Goal: Ask a question

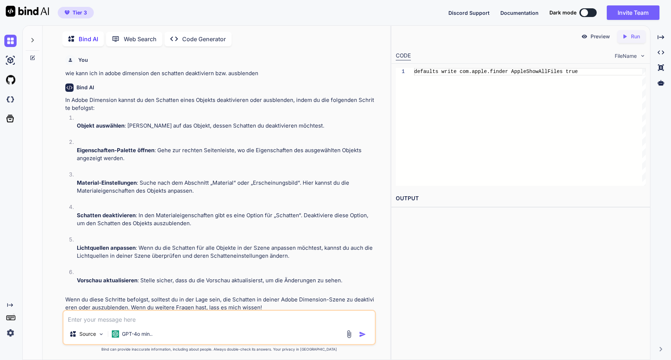
scroll to position [1028, 0]
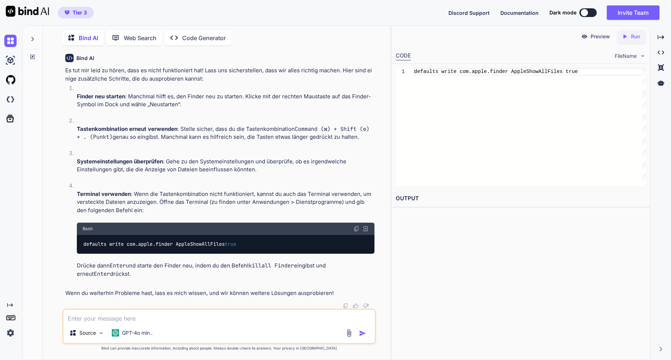
click at [98, 308] on div "Source GPT-4o min.." at bounding box center [219, 325] width 314 height 35
click at [95, 315] on textarea at bounding box center [220, 315] width 312 height 13
type textarea "w"
type textarea "x"
type textarea "wi"
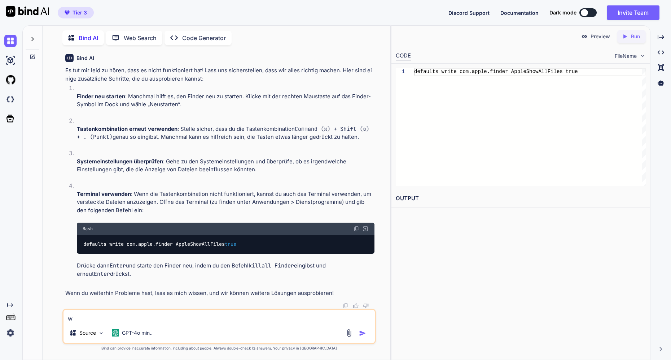
type textarea "x"
type textarea "wie"
type textarea "x"
type textarea "wie"
type textarea "x"
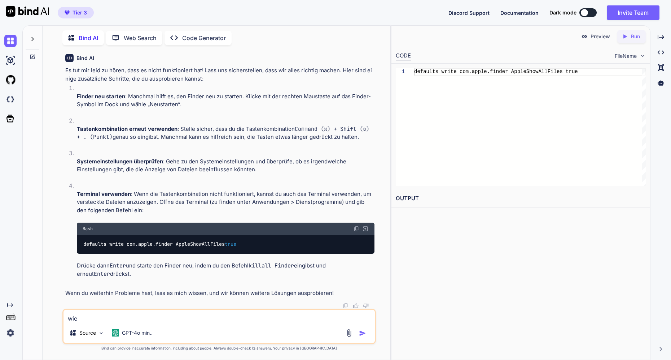
type textarea "wie k"
type textarea "x"
type textarea "wie ka"
type textarea "x"
type textarea "wie kan"
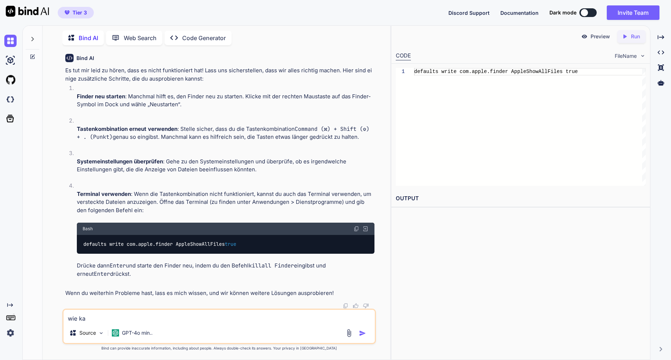
type textarea "x"
type textarea "wie kann"
type textarea "x"
type textarea "wie kann"
type textarea "x"
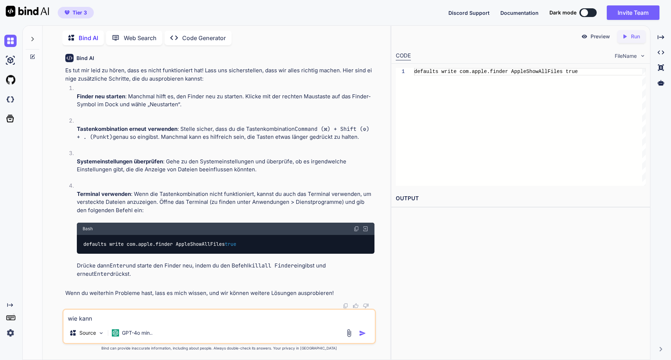
type textarea "wie kann i"
type textarea "x"
type textarea "wie kann ic"
type textarea "x"
type textarea "wie kann ich"
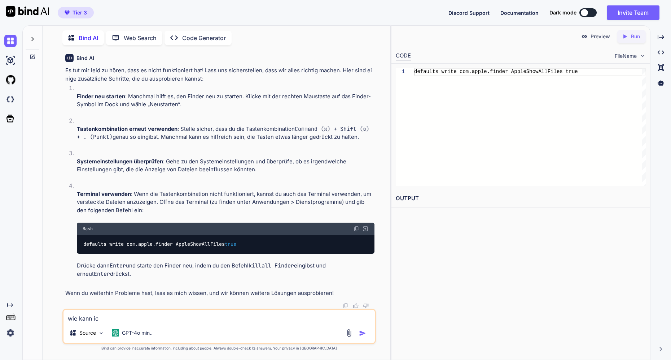
type textarea "x"
type textarea "wie kann ich"
type textarea "x"
type textarea "wie kann ich b"
type textarea "x"
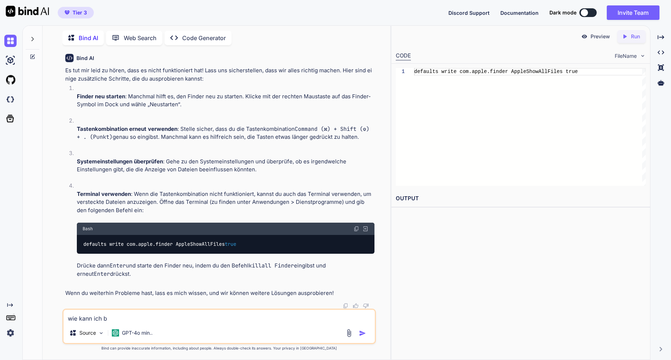
type textarea "wie kann ich be"
type textarea "x"
type textarea "wie kann ich bei"
type textarea "x"
type textarea "wie kann ich bei"
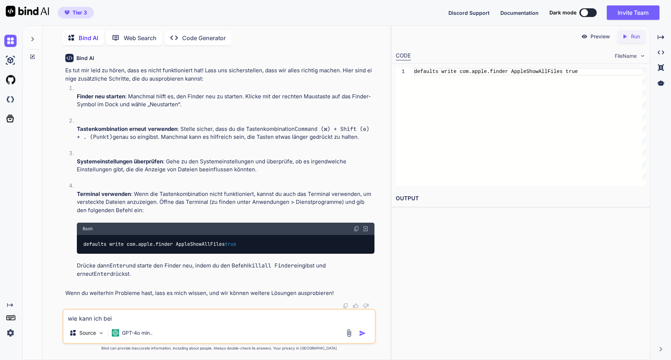
type textarea "x"
type textarea "wie kann ich bei a"
type textarea "x"
type textarea "wie kann ich bei ad"
type textarea "x"
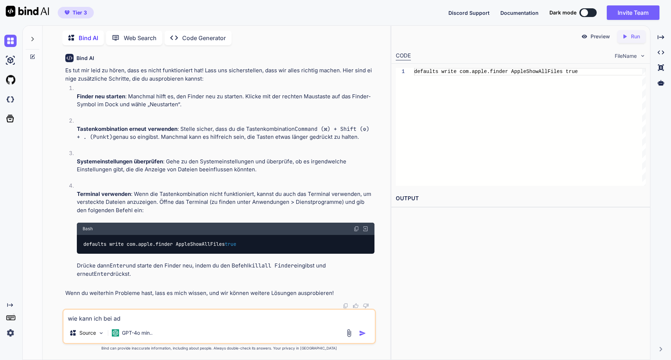
type textarea "wie kann ich bei ado"
type textarea "x"
type textarea "wie kann ich bei adob"
type textarea "x"
type textarea "wie kann ich bei adobe"
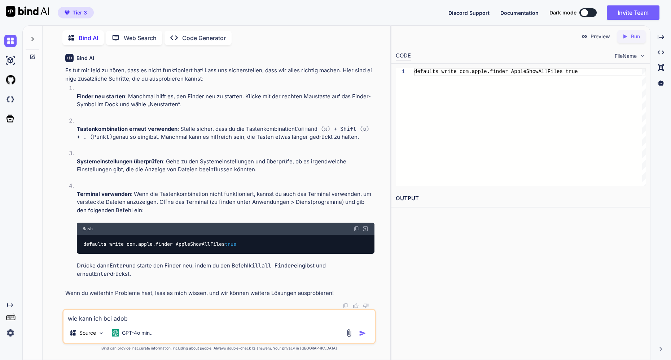
type textarea "x"
type textarea "wie kann ich bei adobe"
type textarea "x"
type textarea "wie kann ich bei adobe d"
type textarea "x"
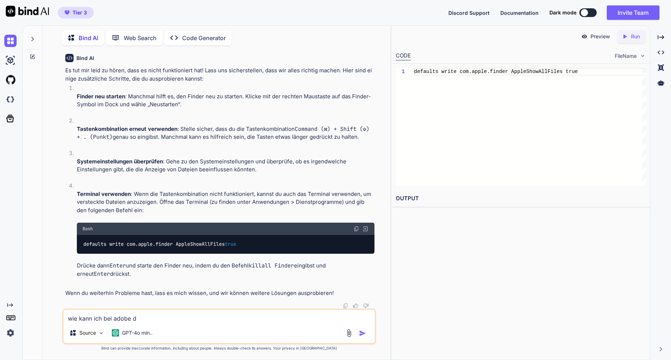
type textarea "wie kann ich bei adobe di"
type textarea "x"
type textarea "wie kann ich bei adobe dim"
type textarea "x"
type textarea "wie kann ich bei adobe dime"
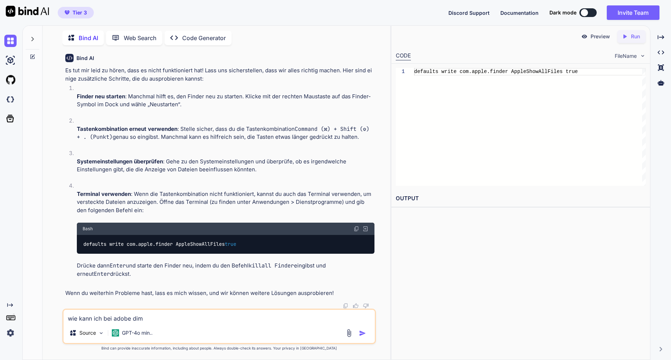
type textarea "x"
type textarea "wie kann ich bei adobe dimen"
type textarea "x"
type textarea "wie kann ich bei adobe dimens"
type textarea "x"
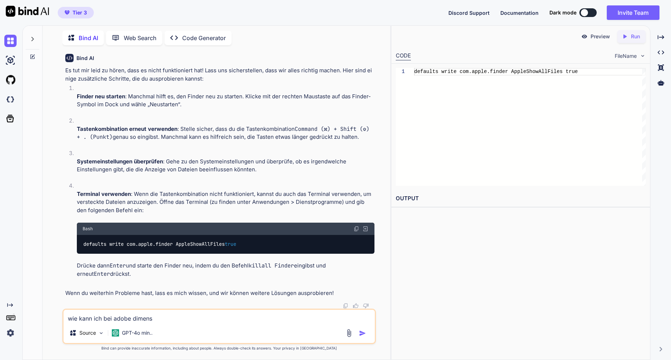
type textarea "wie kann ich bei adobe dimensi"
type textarea "x"
type textarea "wie kann ich bei adobe dimensio"
type textarea "x"
type textarea "wie kann ich bei adobe dimension"
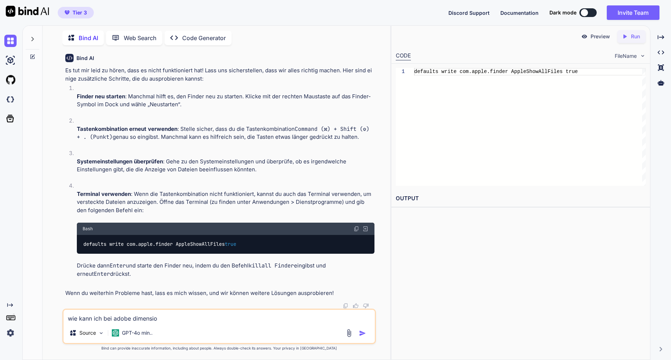
type textarea "x"
type textarea "wie kann ich bei adobe dimension"
type textarea "x"
type textarea "wie kann ich bei adobe dimension 4"
type textarea "x"
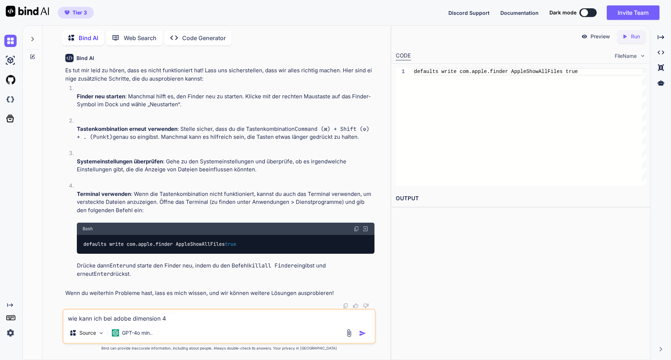
type textarea "wie kann ich bei adobe dimension 4."
type textarea "x"
type textarea "wie kann ich bei adobe dimension 4.1"
type textarea "x"
type textarea "wie kann ich bei adobe dimension 4.1."
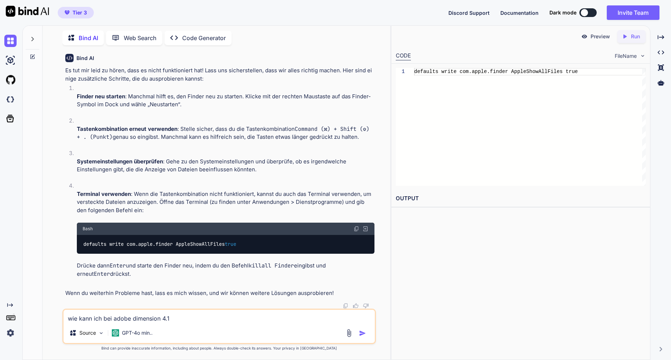
type textarea "x"
type textarea "wie kann ich bei adobe dimension 4.1.4"
type textarea "x"
type textarea "wie kann ich bei adobe dimension 4.1.4"
type textarea "x"
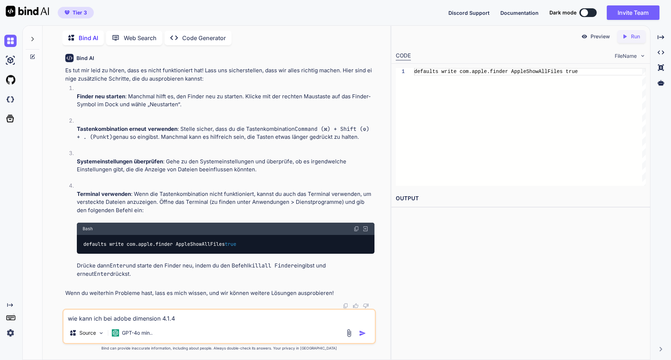
type textarea "wie kann ich bei adobe dimension 4.1.4 e"
type textarea "x"
type textarea "wie kann ich bei adobe dimension 4.1.4 er"
type textarea "x"
type textarea "wie kann ich bei adobe dimension 4.1.4 erw"
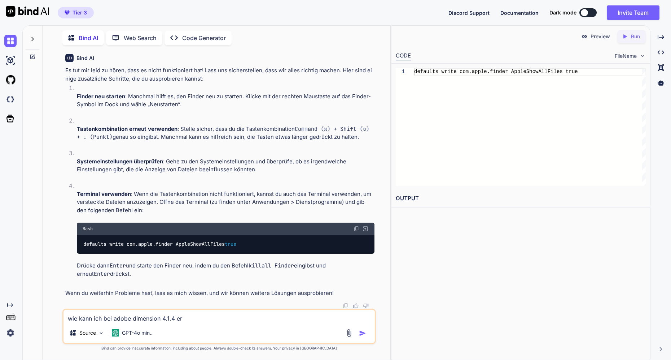
type textarea "x"
type textarea "wie kann ich bei adobe dimension 4.1.4 erwz"
type textarea "x"
type textarea "wie kann ich bei adobe dimension 4.1.4 erwzi"
type textarea "x"
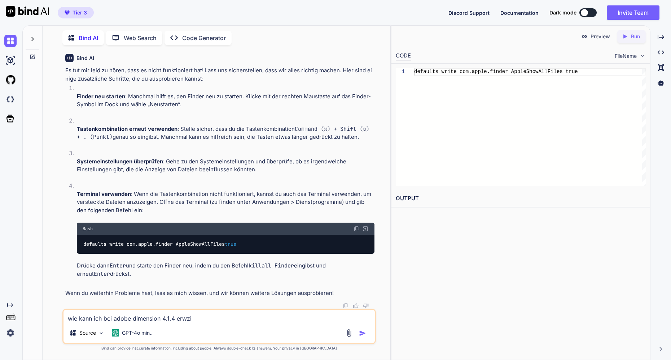
type textarea "wie kann ich bei adobe dimension 4.1.4 erwz"
type textarea "x"
type textarea "wie kann ich bei adobe dimension 4.1.4 erw"
type textarea "x"
type textarea "wie kann ich bei adobe dimension 4.1.4 er"
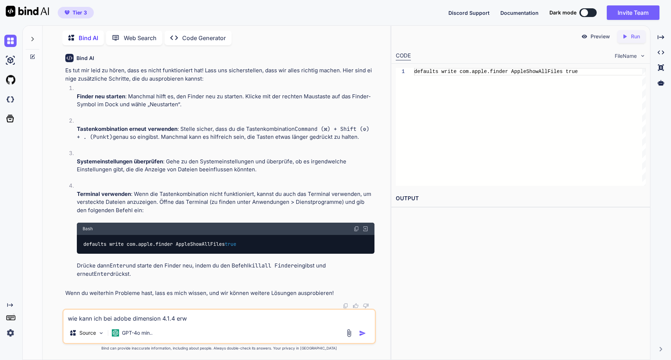
type textarea "x"
type textarea "wie kann ich bei adobe dimension 4.1.4 erz"
type textarea "x"
type textarea "wie kann ich bei adobe dimension 4.1.4 erzw"
type textarea "x"
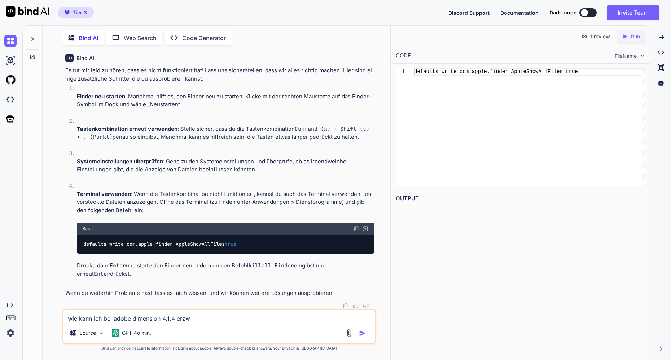
type textarea "wie kann ich bei adobe dimension 4.1.4 erzwi"
type textarea "x"
type textarea "wie kann ich bei adobe dimension 4.1.4 erzwin"
type textarea "x"
type textarea "wie kann ich bei adobe dimension 4.1.4 erzwing"
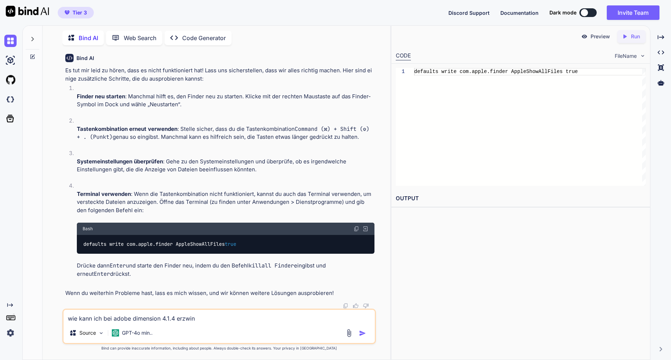
type textarea "x"
type textarea "wie kann ich bei adobe dimension 4.1.4 erzwinge"
type textarea "x"
type textarea "wie kann ich bei adobe dimension 4.1.4 erzwingen"
type textarea "x"
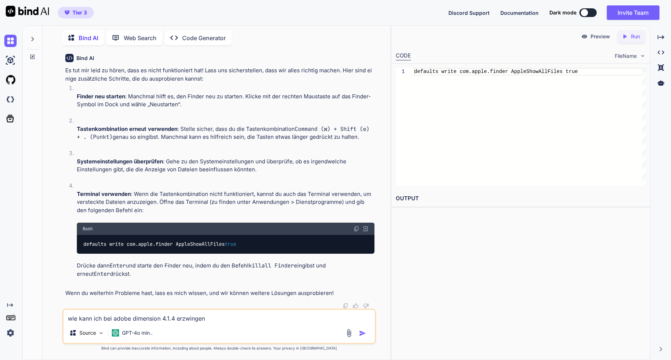
type textarea "wie kann ich bei adobe dimension 4.1.4 erzwingen,"
type textarea "x"
type textarea "wie kann ich bei adobe dimension 4.1.4 erzwingen,"
type textarea "x"
type textarea "wie kann ich bei adobe dimension 4.1.4 erzwingen, d"
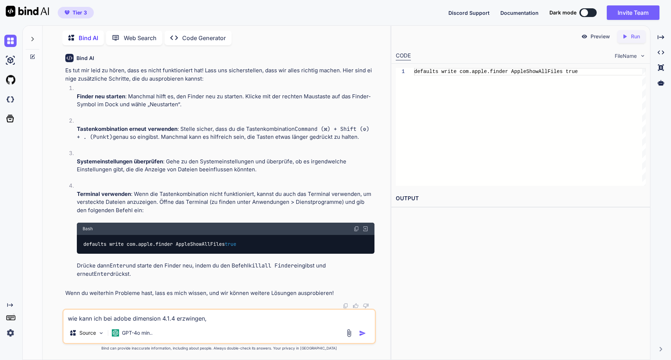
type textarea "x"
type textarea "wie kann ich bei adobe dimension 4.1.4 erzwingen, da"
type textarea "x"
type textarea "wie kann ich bei adobe dimension 4.1.4 erzwingen, das"
type textarea "x"
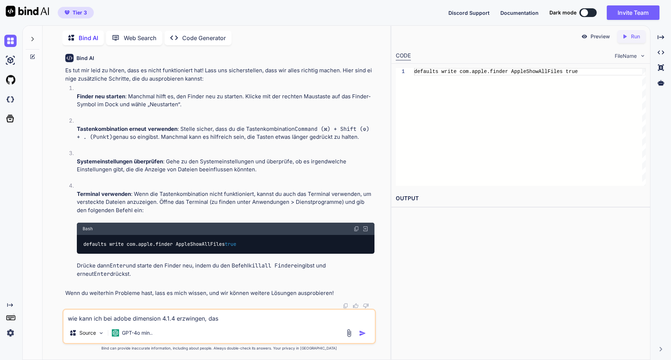
type textarea "wie kann ich bei adobe dimension 4.1.4 erzwingen, dass"
type textarea "x"
type textarea "wie kann ich bei adobe dimension 4.1.4 erzwingen, dass"
type textarea "x"
type textarea "wie kann ich bei adobe dimension 4.1.4 erzwingen, dass e"
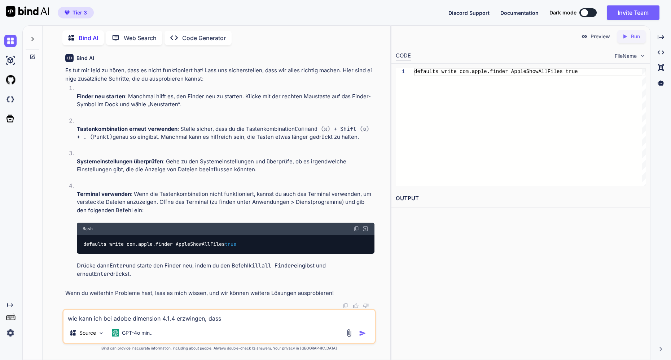
type textarea "x"
type textarea "wie kann ich bei adobe dimension 4.1.4 erzwingen, dass ei"
type textarea "x"
type textarea "wie kann ich bei adobe dimension 4.1.4 erzwingen, dass ein"
type textarea "x"
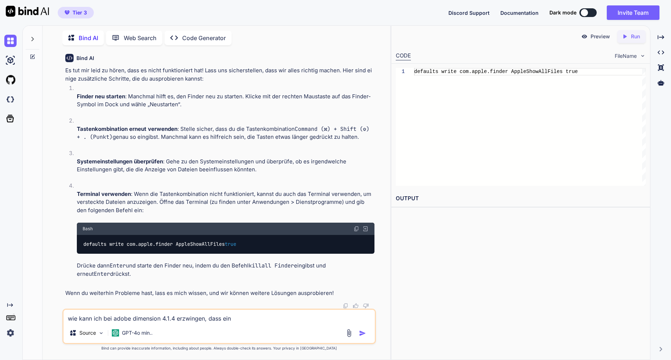
type textarea "wie kann ich bei adobe dimension 4.1.4 erzwingen, dass eine"
type textarea "x"
type textarea "wie kann ich bei adobe dimension 4.1.4 erzwingen, dass eine"
type textarea "x"
type textarea "wie kann ich bei adobe dimension 4.1.4 erzwingen, dass eine t"
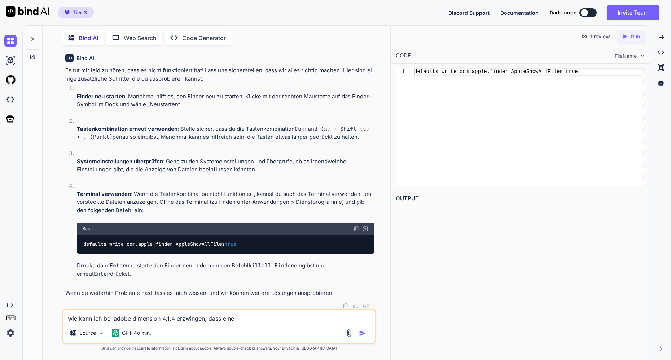
type textarea "x"
type textarea "wie kann ich bei adobe dimension 4.1.4 erzwingen, dass eine te"
type textarea "x"
type textarea "wie kann ich bei adobe dimension 4.1.4 erzwingen, dass eine tex"
type textarea "x"
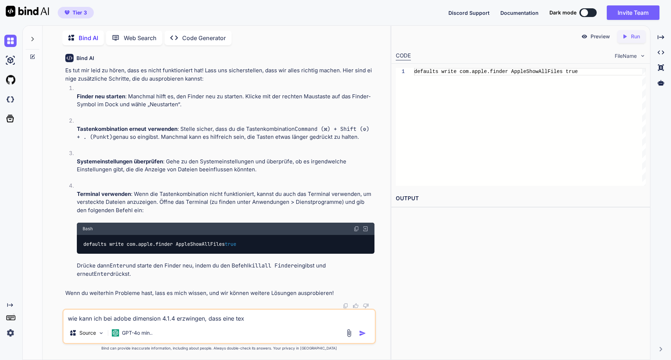
type textarea "wie kann ich bei adobe dimension 4.1.4 erzwingen, dass eine text"
type textarea "x"
type textarea "wie kann ich bei adobe dimension 4.1.4 erzwingen, dass eine textu"
type textarea "x"
type textarea "wie kann ich bei adobe dimension 4.1.4 erzwingen, dass eine textur"
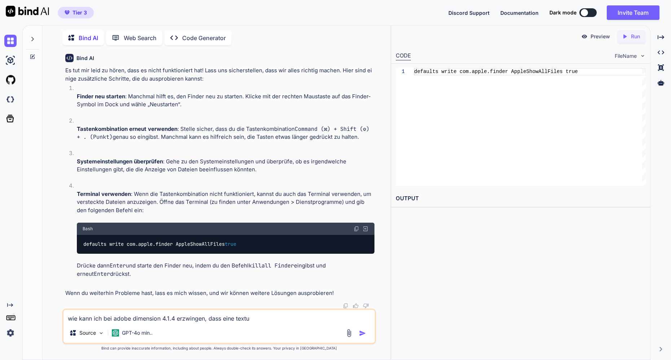
type textarea "x"
type textarea "wie kann ich bei adobe dimension 4.1.4 erzwingen, dass eine texture"
type textarea "x"
type textarea "wie kann ich bei adobe dimension 4.1.4 erzwingen, dass eine texture"
type textarea "x"
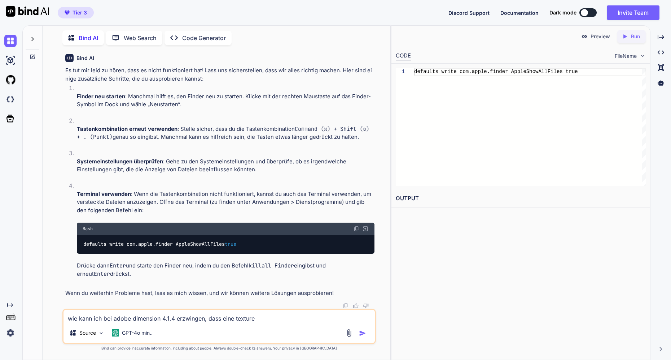
type textarea "wie kann ich bei adobe dimension 4.1.4 erzwingen, dass eine texture d"
type textarea "x"
type textarea "wie kann ich bei adobe dimension 4.1.4 erzwingen, dass eine texture da"
type textarea "x"
type textarea "wie kann ich bei adobe dimension 4.1.4 erzwingen, dass eine texture dat"
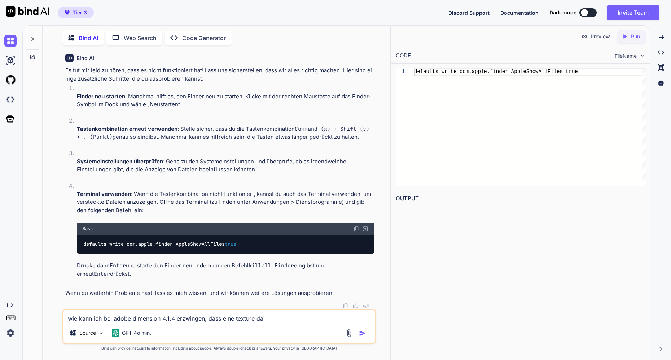
type textarea "x"
type textarea "wie kann ich bei adobe dimension 4.1.4 erzwingen, dass eine texture date"
type textarea "x"
type textarea "wie kann ich bei adobe dimension 4.1.4 erzwingen, dass eine texture datei"
type textarea "x"
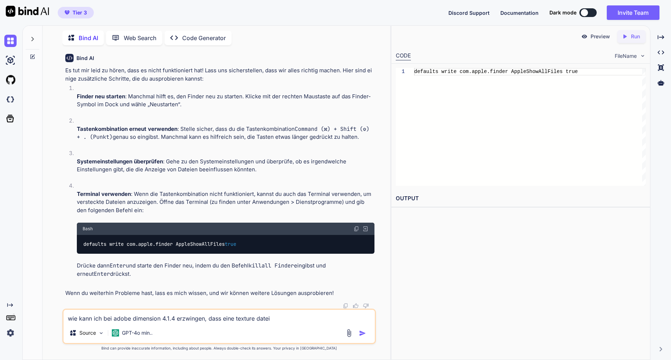
type textarea "wie kann ich bei adobe dimension 4.1.4 erzwingen, dass eine texture datei"
type textarea "x"
type textarea "wie kann ich bei adobe dimension 4.1.4 erzwingen, dass eine texture datei k"
type textarea "x"
type textarea "wie kann ich bei adobe dimension 4.1.4 erzwingen, dass eine texture datei ko"
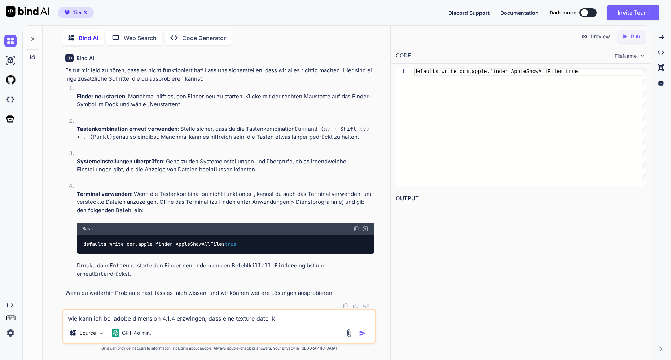
type textarea "x"
type textarea "wie kann ich bei adobe dimension 4.1.4 erzwingen, dass eine texture datei kom"
type textarea "x"
type textarea "wie kann ich bei adobe dimension 4.1.4 erzwingen, dass eine texture datei komp"
type textarea "x"
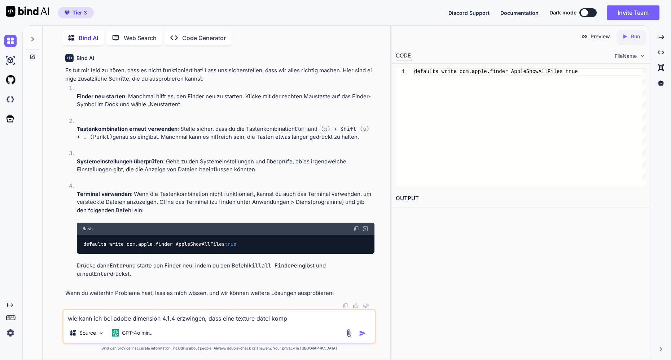
type textarea "wie kann ich bei adobe dimension 4.1.4 erzwingen, dass eine texture datei kompl"
type textarea "x"
type textarea "wie kann ich bei adobe dimension 4.1.4 erzwingen, dass eine texture datei komple"
type textarea "x"
type textarea "wie kann ich bei adobe dimension 4.1.4 erzwingen, dass eine texture datei kompl…"
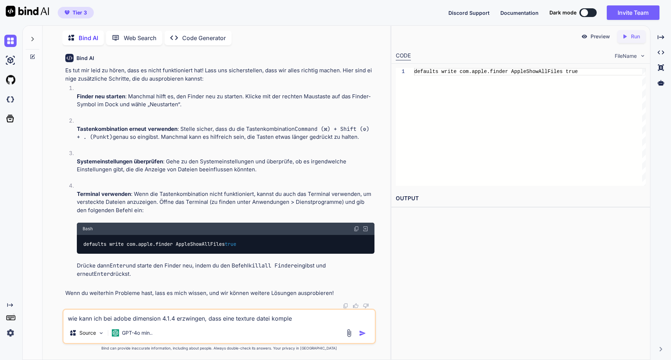
type textarea "x"
type textarea "wie kann ich bei adobe dimension 4.1.4 erzwingen, dass eine texture datei kompl…"
type textarea "x"
type textarea "wie kann ich bei adobe dimension 4.1.4 erzwingen, dass eine texture datei kompl…"
type textarea "x"
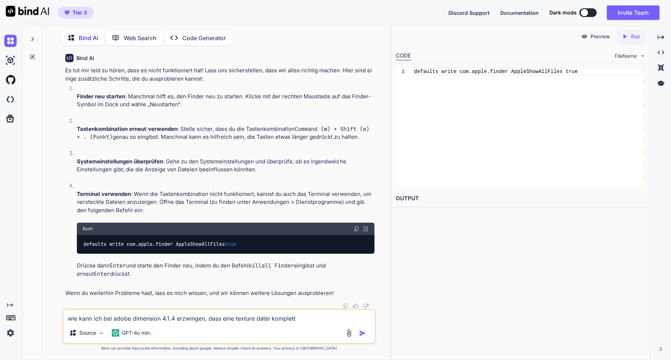
type textarea "wie kann ich bei adobe dimension 4.1.4 erzwingen, dass eine texture datei kompl…"
type textarea "x"
type textarea "wie kann ich bei adobe dimension 4.1.4 erzwingen, dass eine texture datei kompl…"
type textarea "x"
type textarea "wie kann ich bei adobe dimension 4.1.4 erzwingen, dass eine texture datei kompl…"
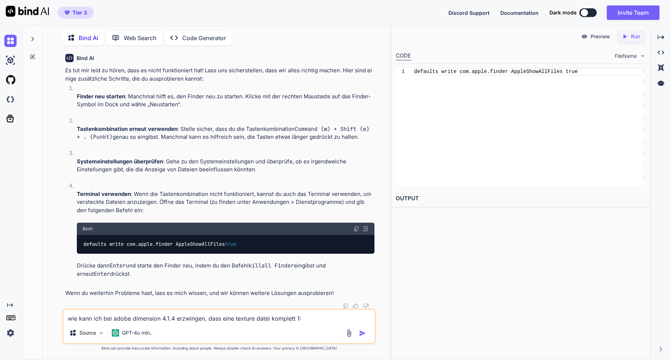
type textarea "x"
type textarea "wie kann ich bei adobe dimension 4.1.4 erzwingen, dass eine texture datei kompl…"
type textarea "x"
type textarea "wie kann ich bei adobe dimension 4.1.4 erzwingen, dass eine texture datei kompl…"
type textarea "x"
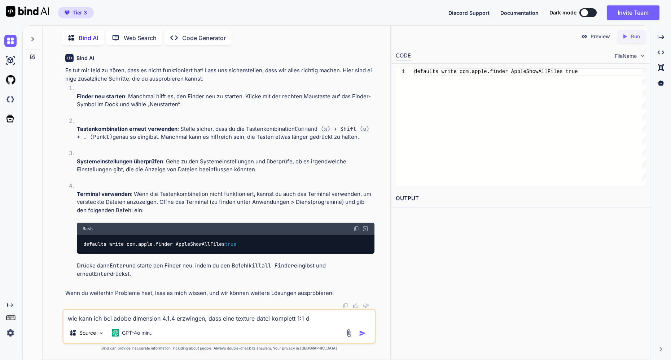
type textarea "wie kann ich bei adobe dimension 4.1.4 erzwingen, dass eine texture datei kompl…"
type textarea "x"
type textarea "wie kann ich bei adobe dimension 4.1.4 erzwingen, dass eine texture datei kompl…"
type textarea "x"
type textarea "wie kann ich bei adobe dimension 4.1.4 erzwingen, dass eine texture datei kompl…"
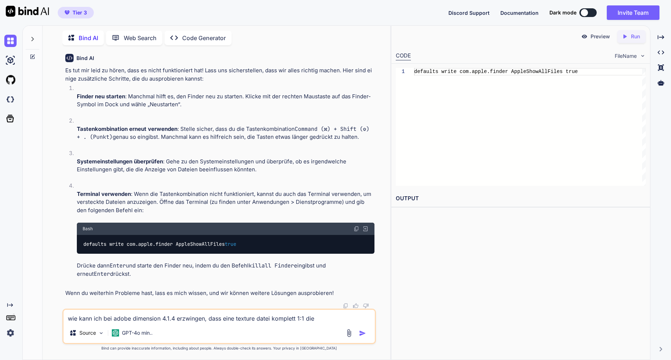
type textarea "x"
type textarea "wie kann ich bei adobe dimension 4.1.4 erzwingen, dass eine texture datei kompl…"
type textarea "x"
type textarea "wie kann ich bei adobe dimension 4.1.4 erzwingen, dass eine texture datei kompl…"
type textarea "x"
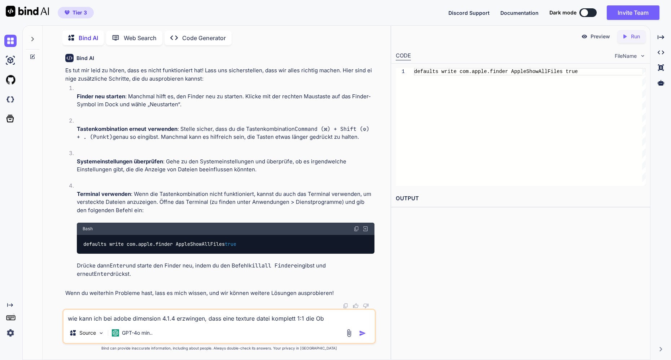
type textarea "wie kann ich bei adobe dimension 4.1.4 erzwingen, dass eine texture datei kompl…"
type textarea "x"
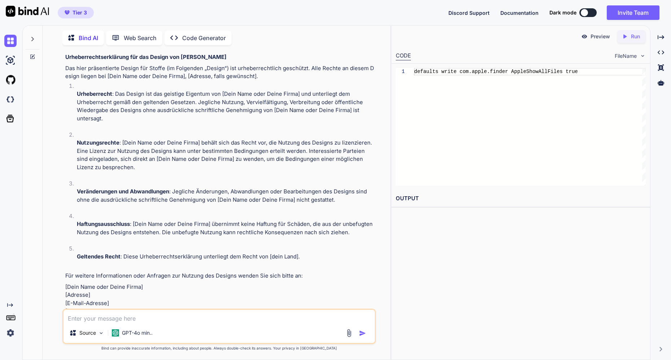
scroll to position [1965, 0]
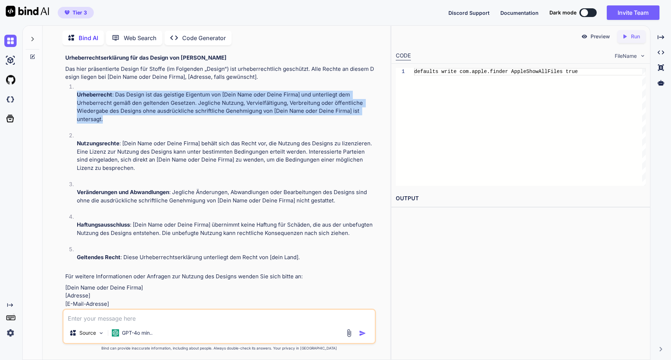
drag, startPoint x: 103, startPoint y: 120, endPoint x: 71, endPoint y: 95, distance: 40.4
click at [71, 95] on li "Urheberrecht : Das Design ist das geistige Eigentum von [Dein Name oder Deine F…" at bounding box center [223, 107] width 304 height 49
copy p "Urheberrecht : Das Design ist das geistige Eigentum von [Dein Name oder Deine F…"
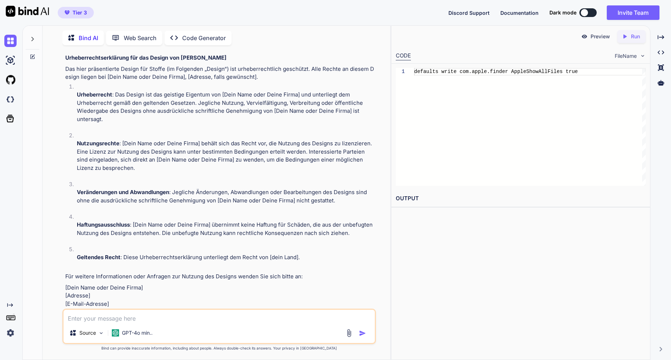
click at [90, 318] on textarea at bounding box center [220, 315] width 312 height 13
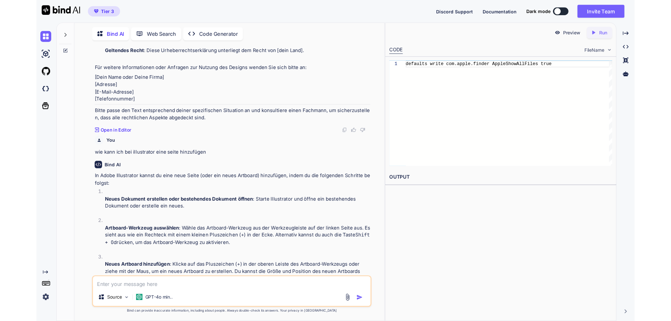
scroll to position [2304, 0]
